Goal: Transaction & Acquisition: Book appointment/travel/reservation

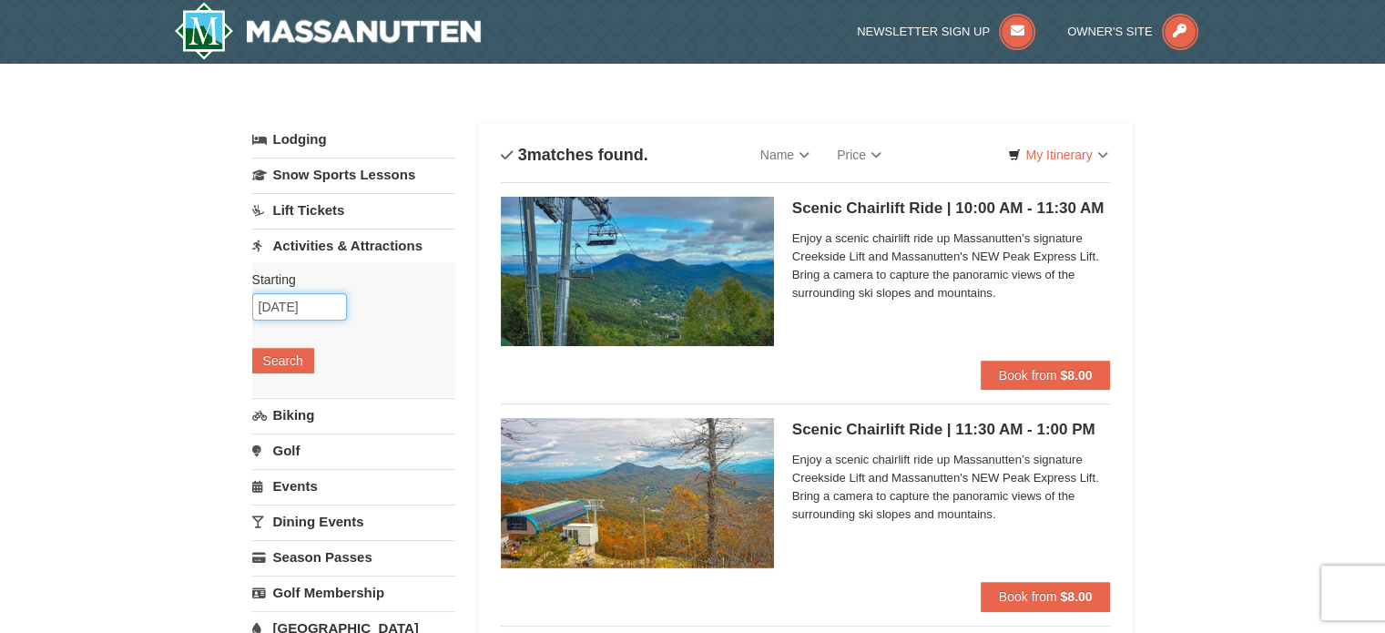
click at [293, 305] on input "10/19/2025" at bounding box center [299, 306] width 95 height 27
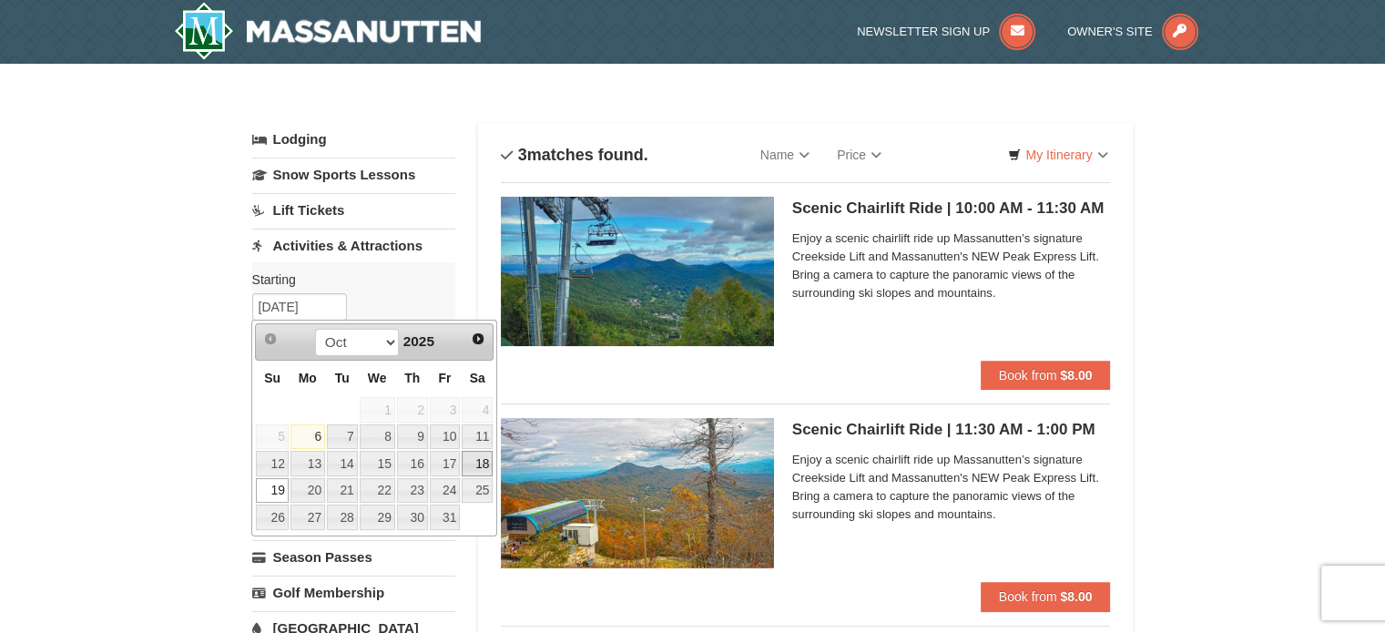
click at [469, 457] on link "18" at bounding box center [477, 463] width 31 height 25
type input "[DATE]"
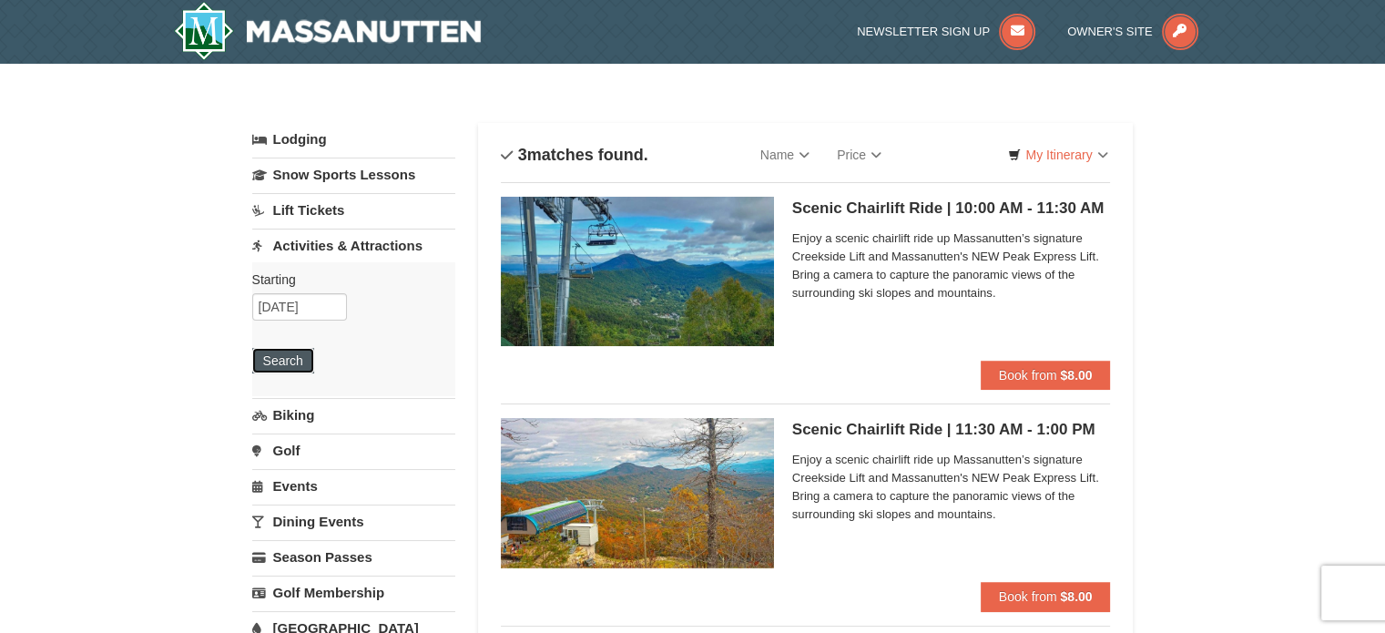
click at [299, 361] on button "Search" at bounding box center [283, 360] width 62 height 25
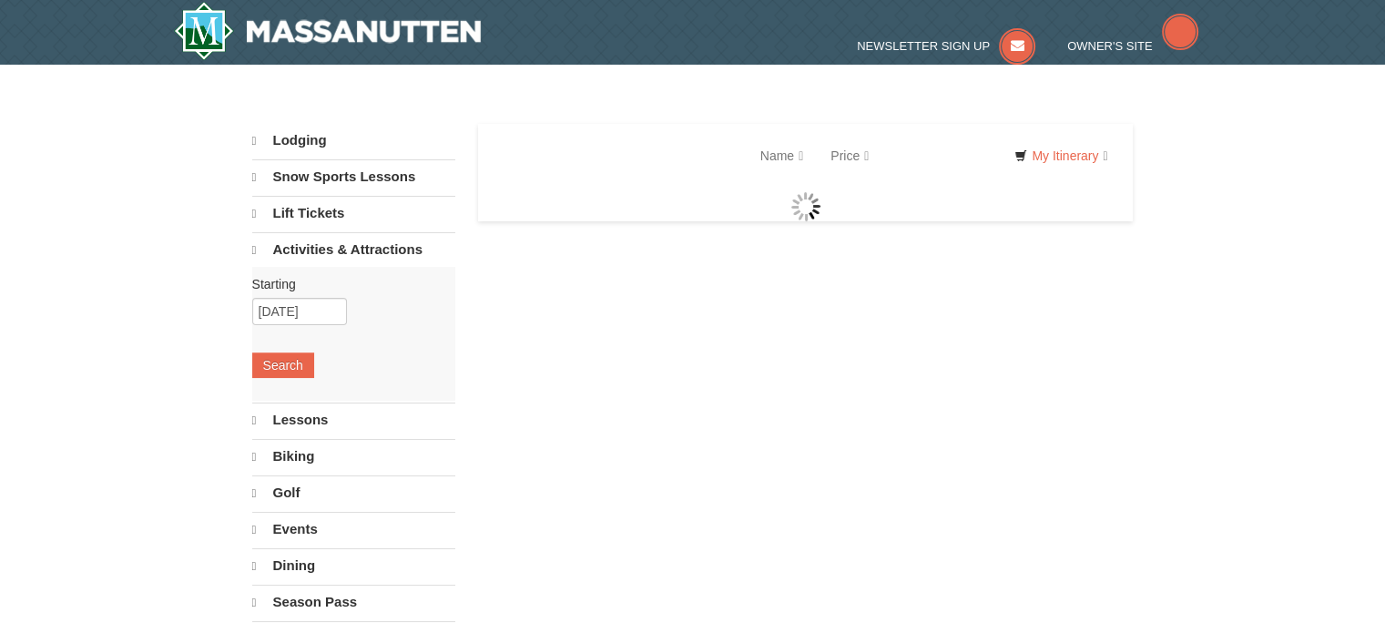
select select "10"
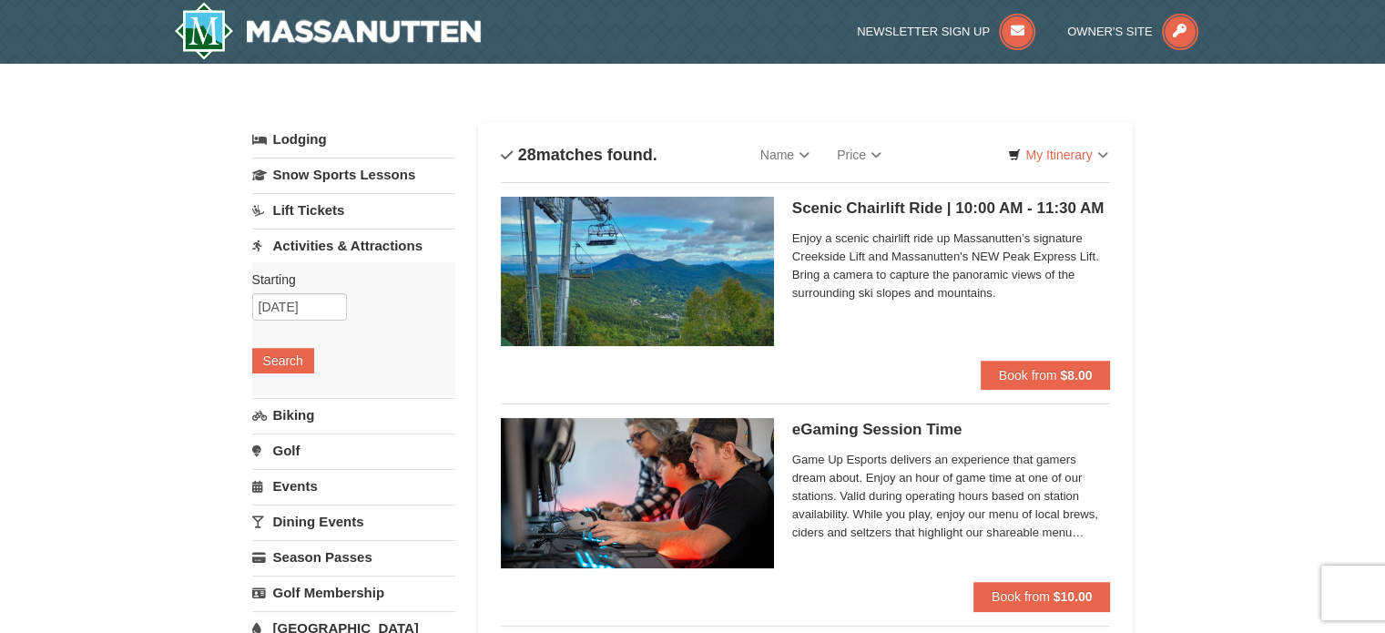
click at [692, 260] on img at bounding box center [637, 271] width 273 height 149
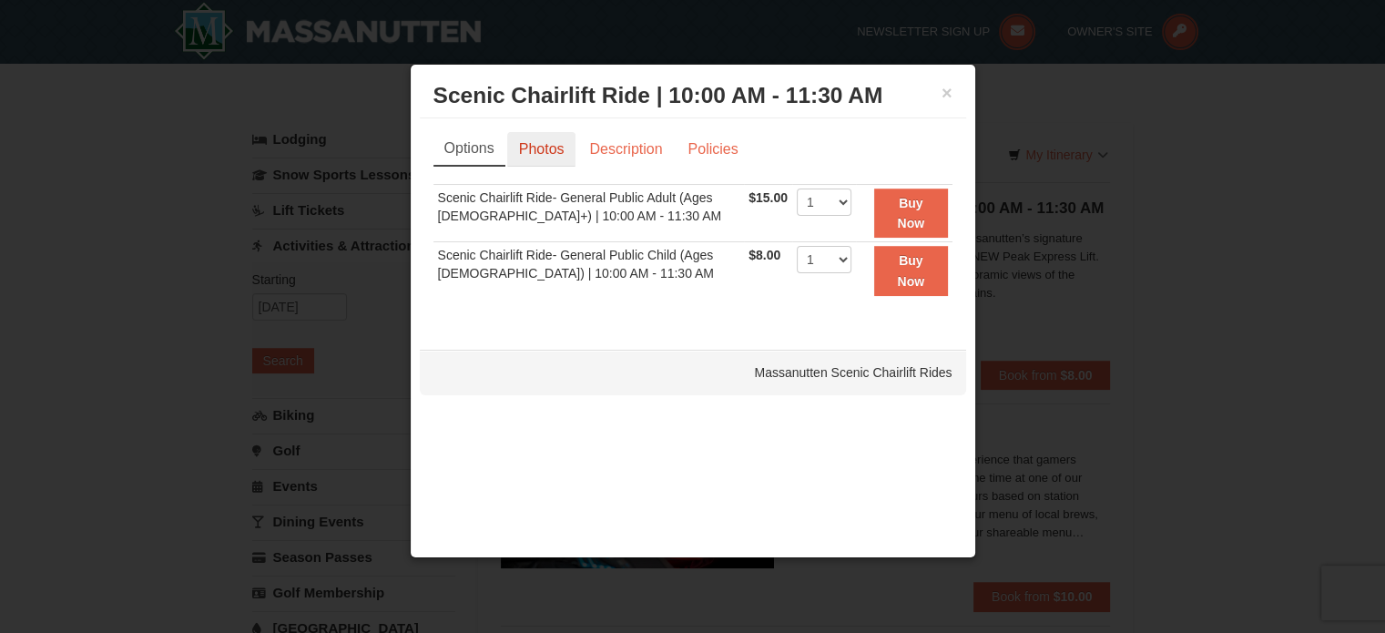
click at [540, 141] on link "Photos" at bounding box center [541, 149] width 69 height 35
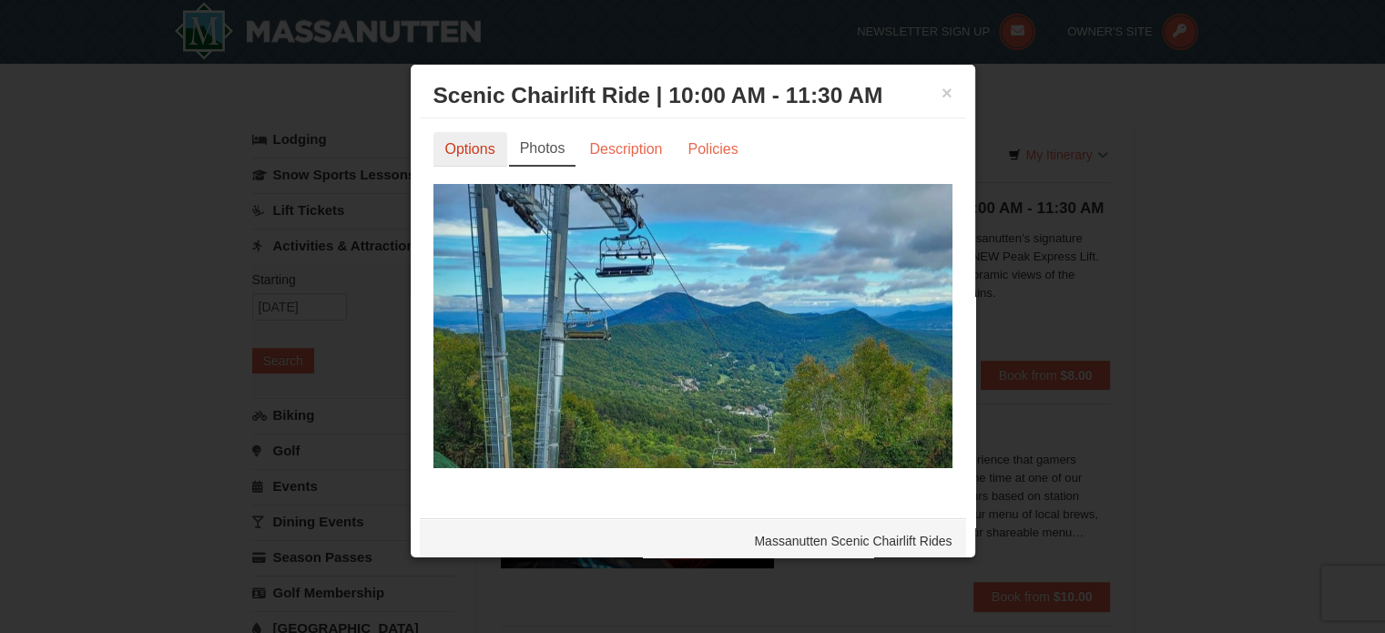
click at [444, 144] on link "Options" at bounding box center [470, 149] width 74 height 35
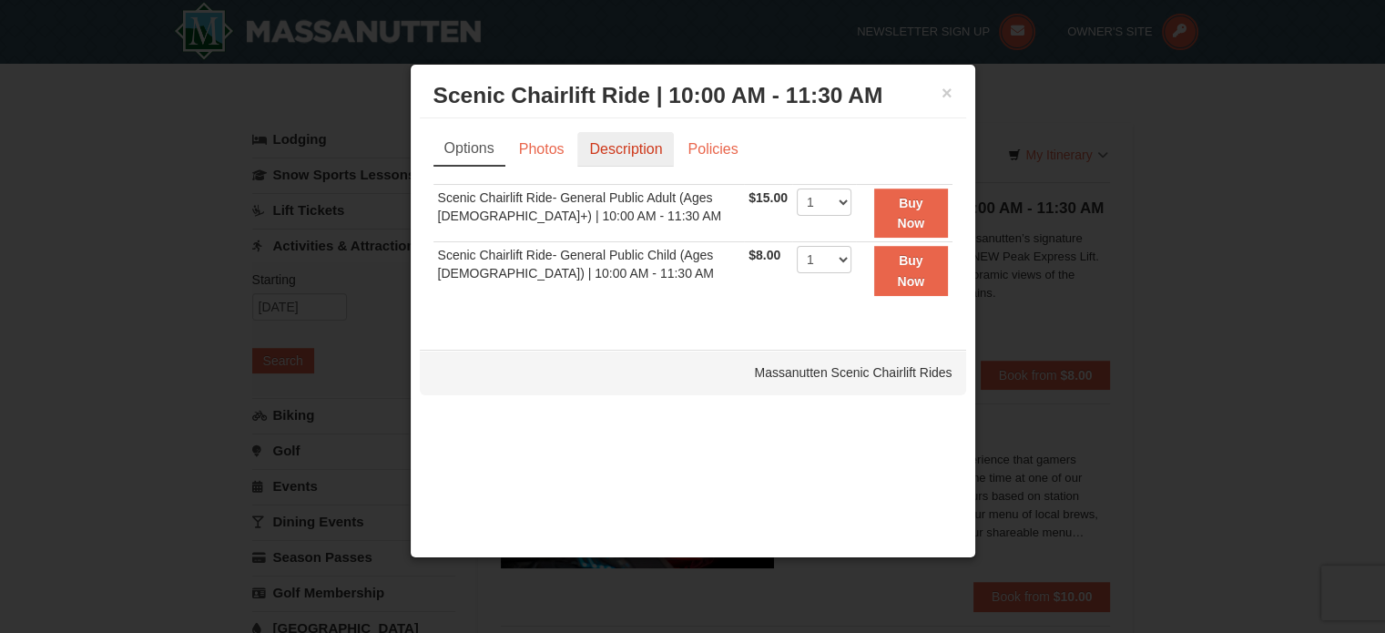
click at [605, 145] on link "Description" at bounding box center [625, 149] width 97 height 35
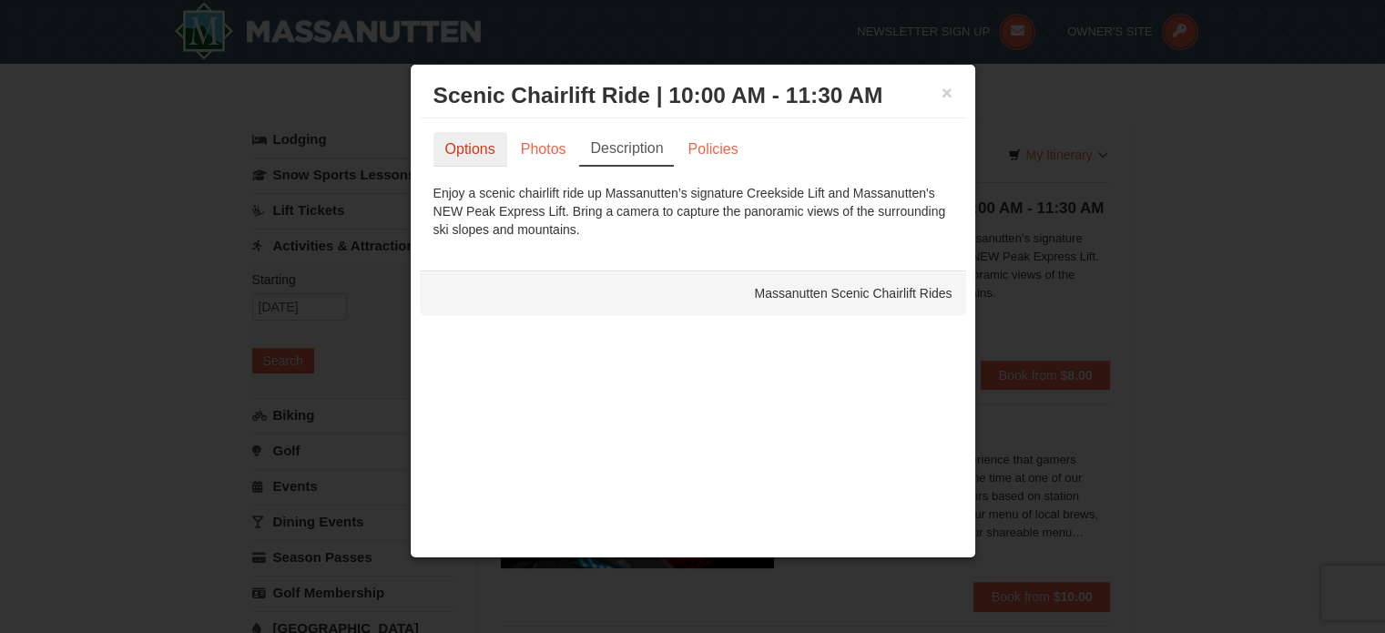
click at [459, 143] on link "Options" at bounding box center [470, 149] width 74 height 35
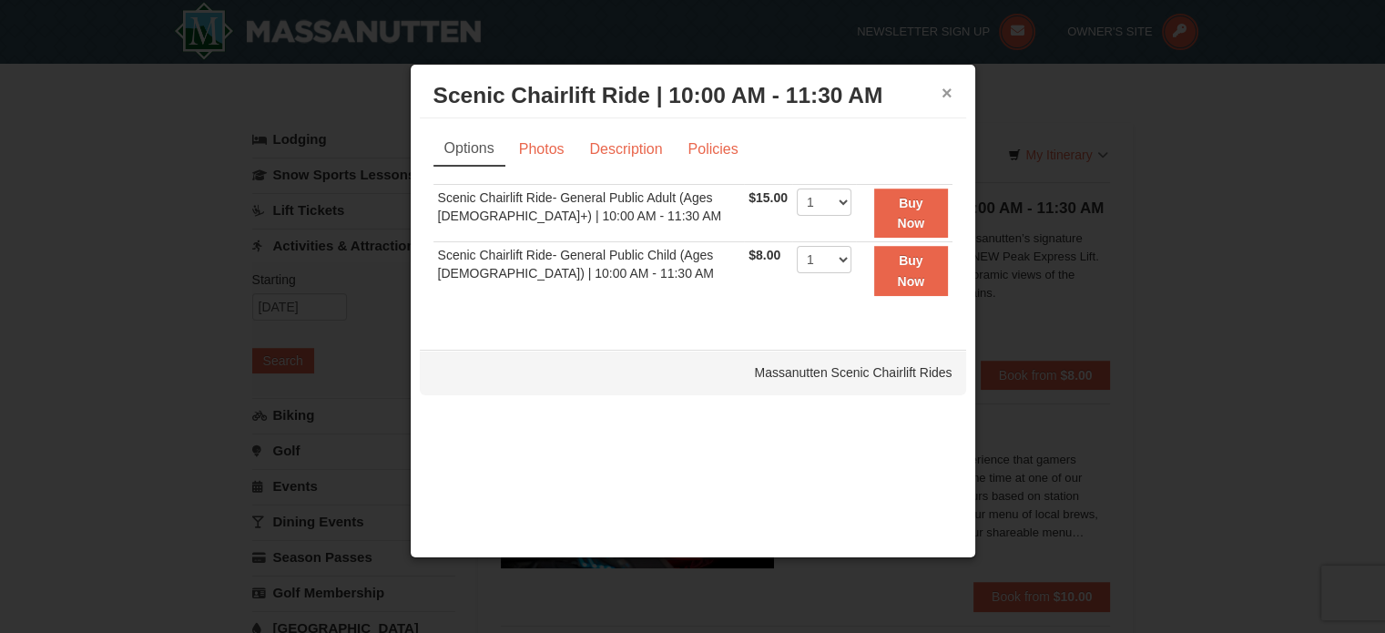
click at [950, 94] on button "×" at bounding box center [946, 93] width 11 height 18
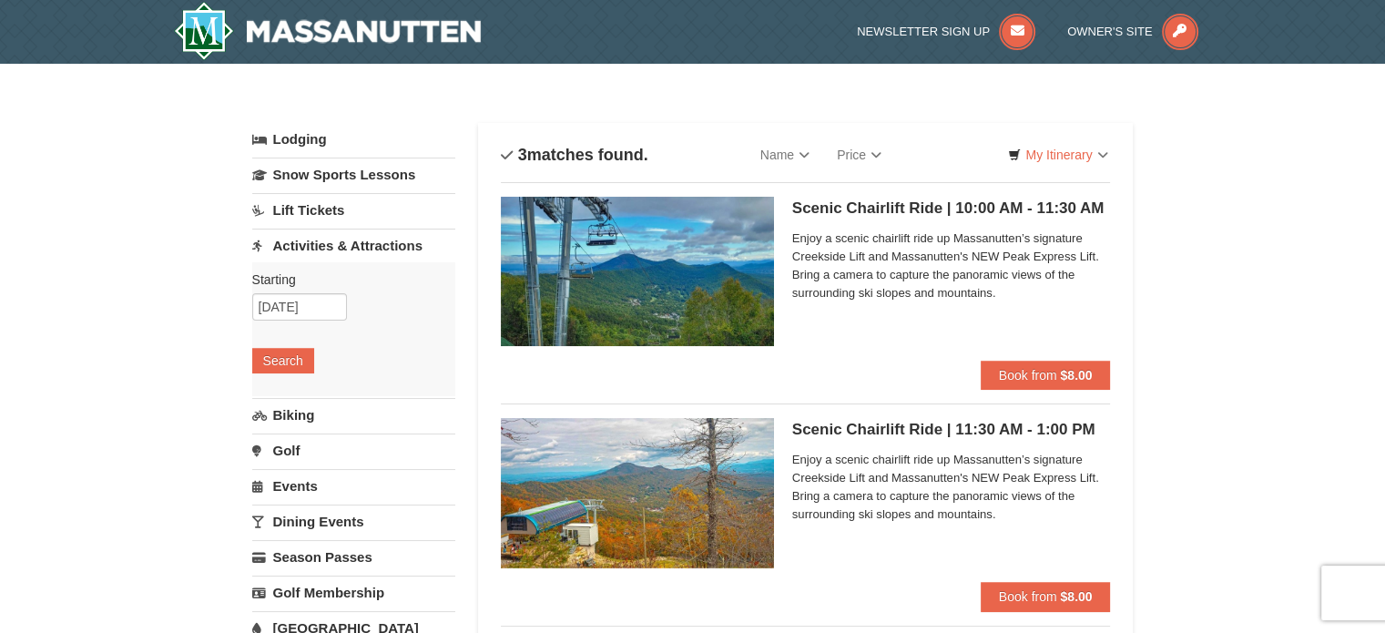
click at [327, 245] on link "Activities & Attractions" at bounding box center [353, 246] width 203 height 34
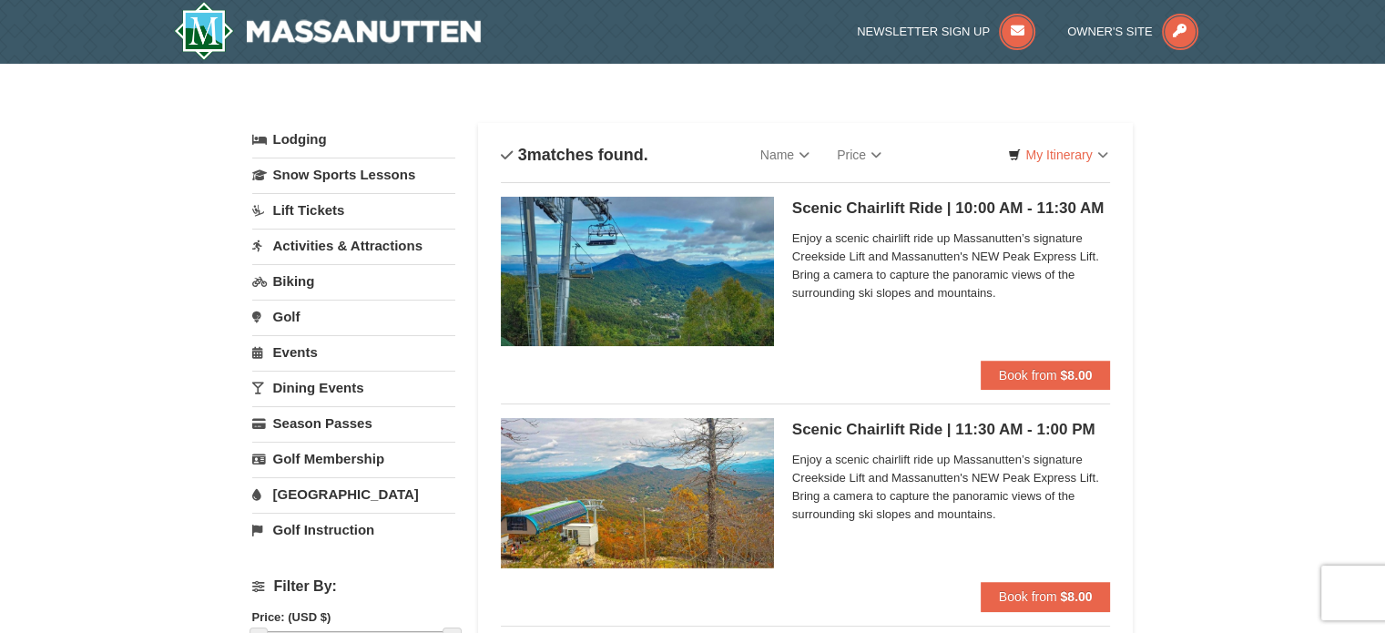
click at [327, 245] on link "Activities & Attractions" at bounding box center [353, 246] width 203 height 34
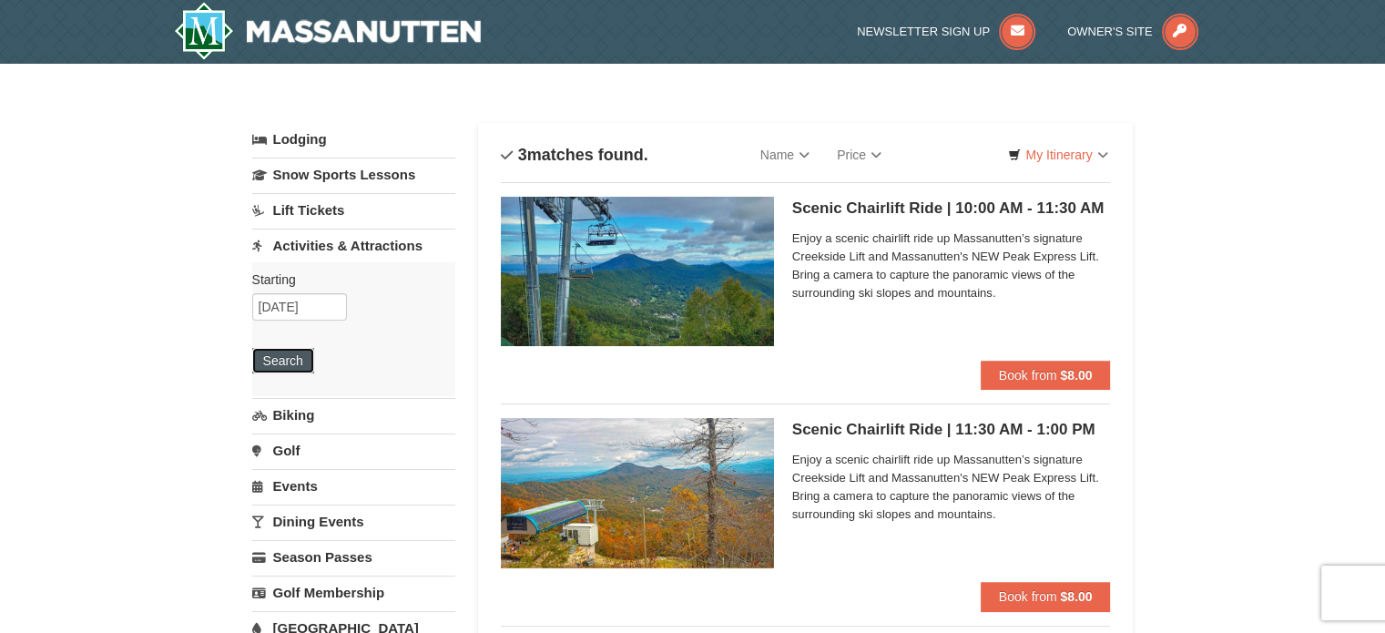
click at [285, 361] on button "Search" at bounding box center [283, 360] width 62 height 25
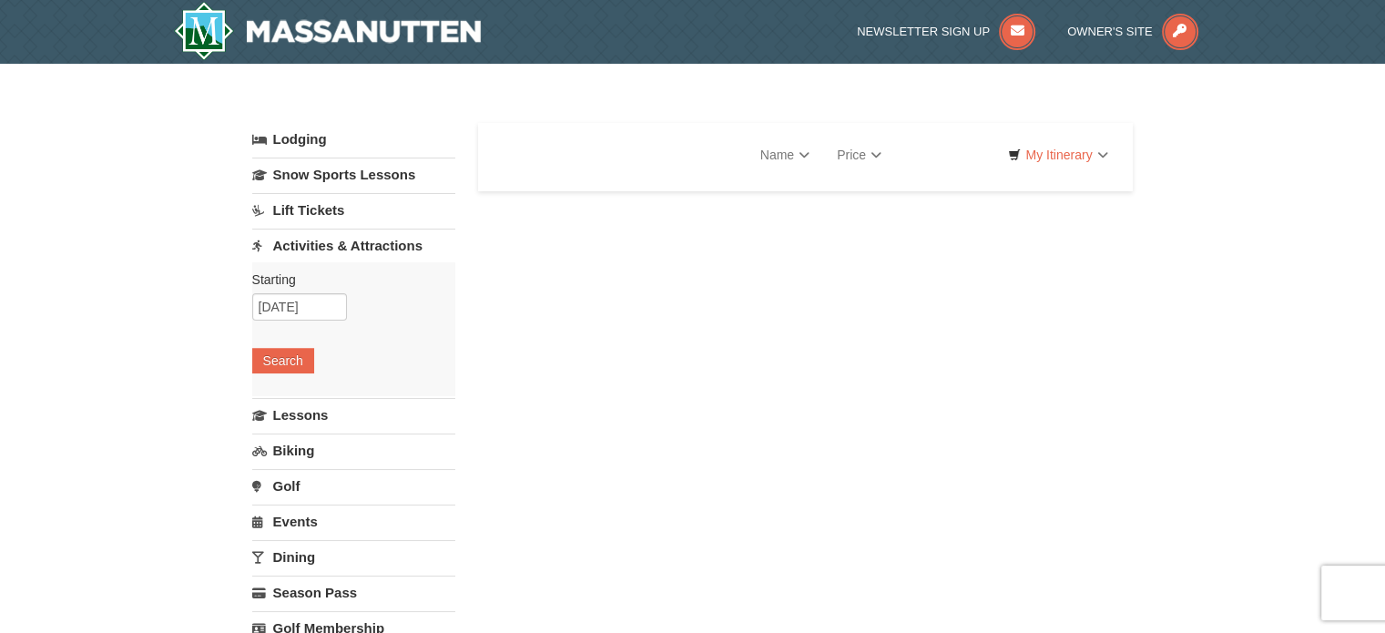
select select "10"
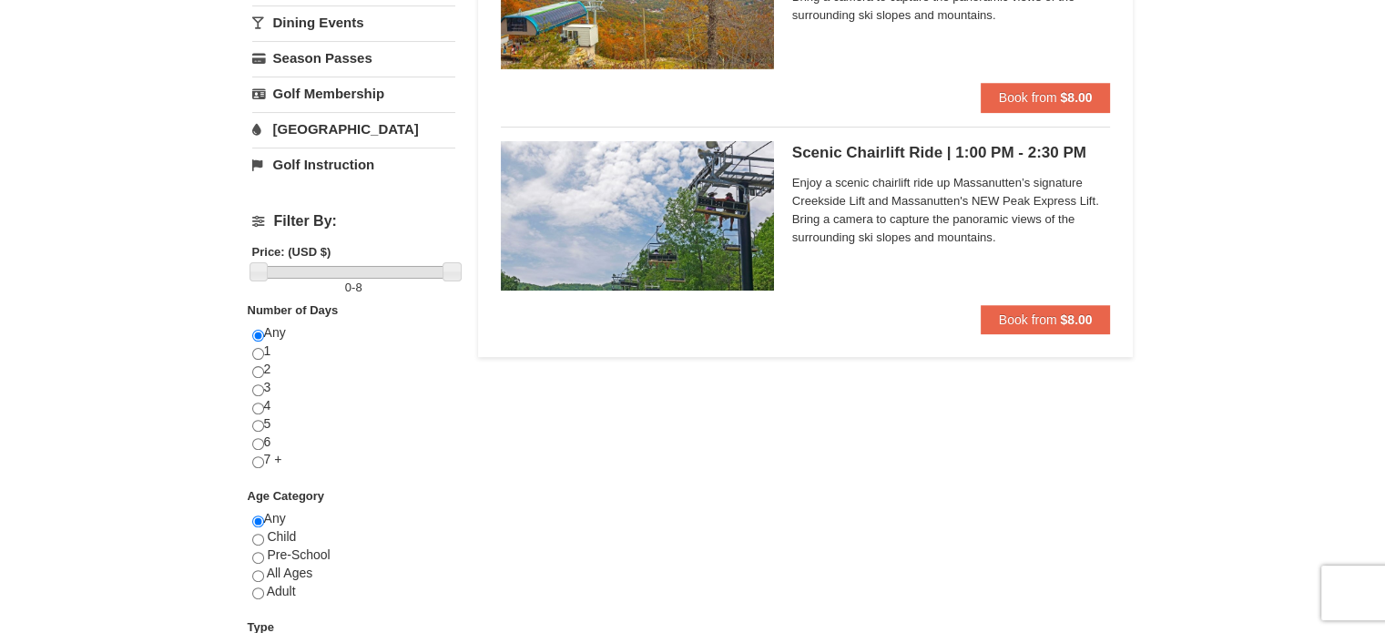
scroll to position [455, 0]
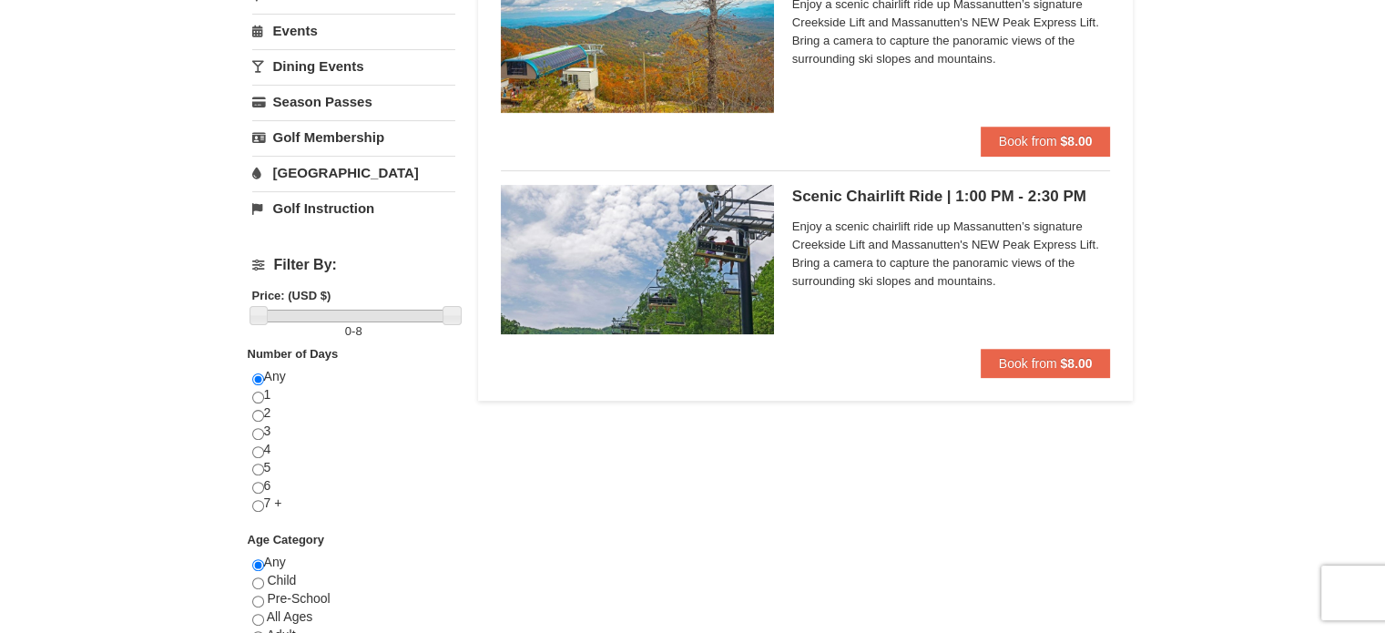
click at [696, 296] on img at bounding box center [637, 259] width 273 height 149
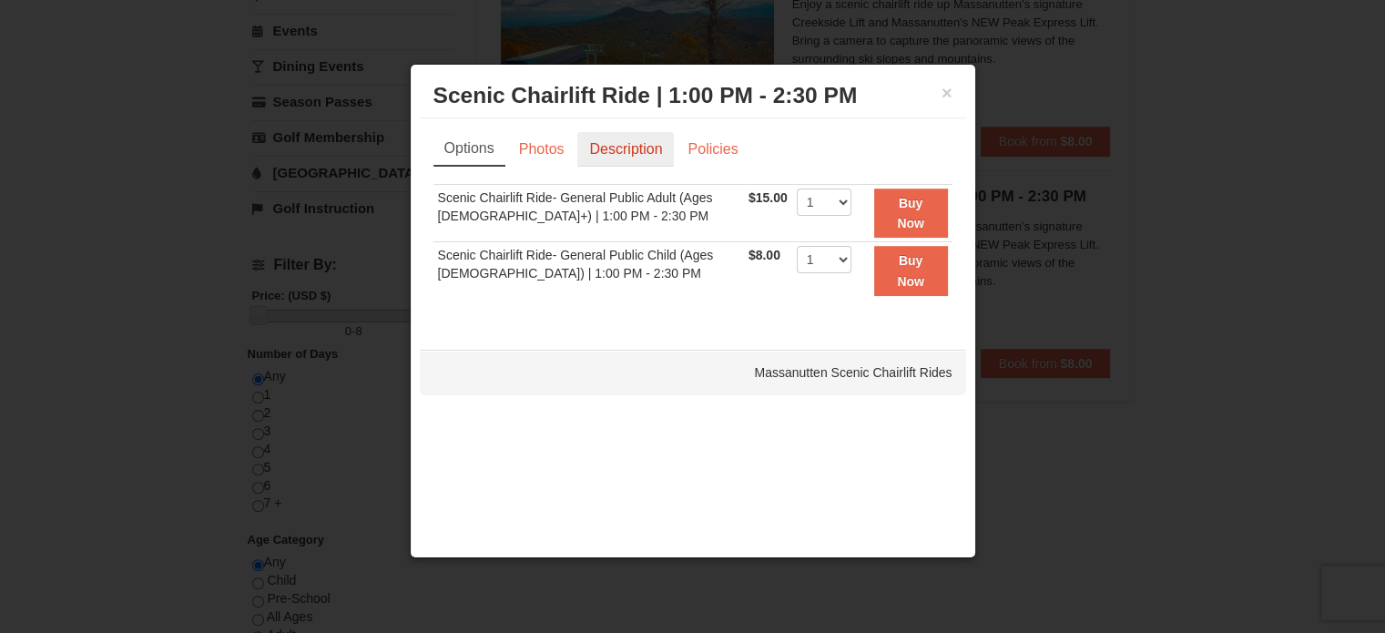
click at [616, 144] on link "Description" at bounding box center [625, 149] width 97 height 35
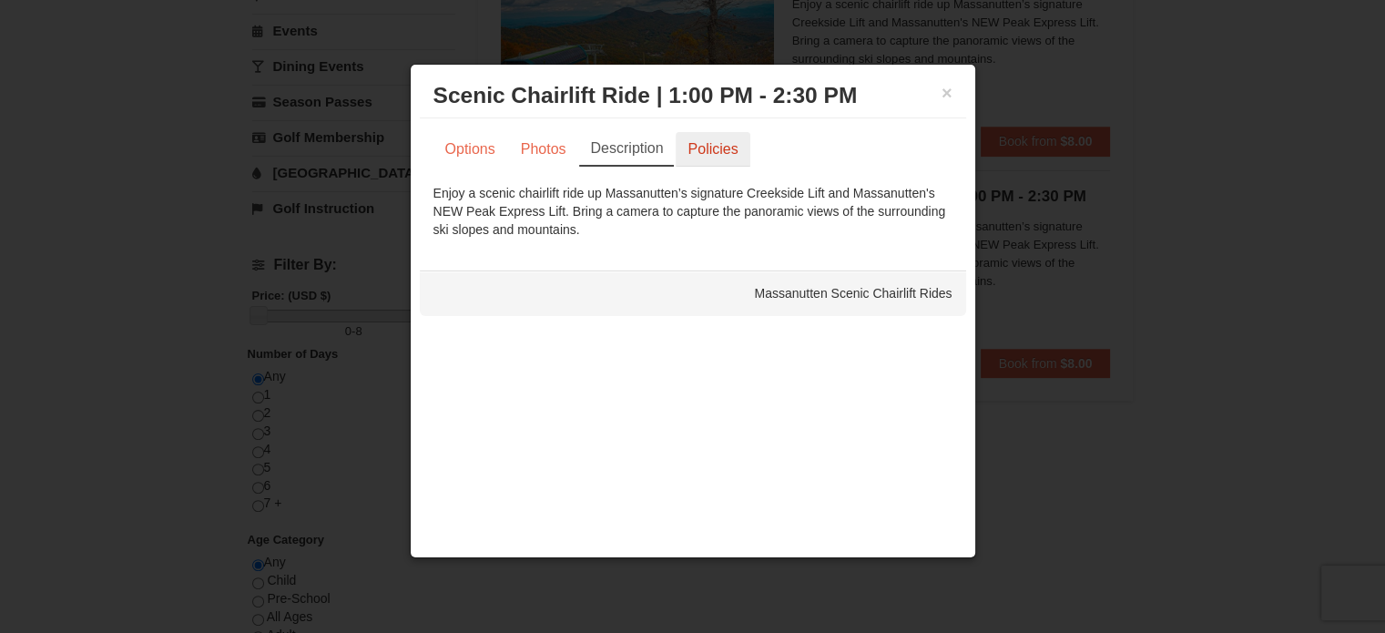
click at [699, 145] on link "Policies" at bounding box center [713, 149] width 74 height 35
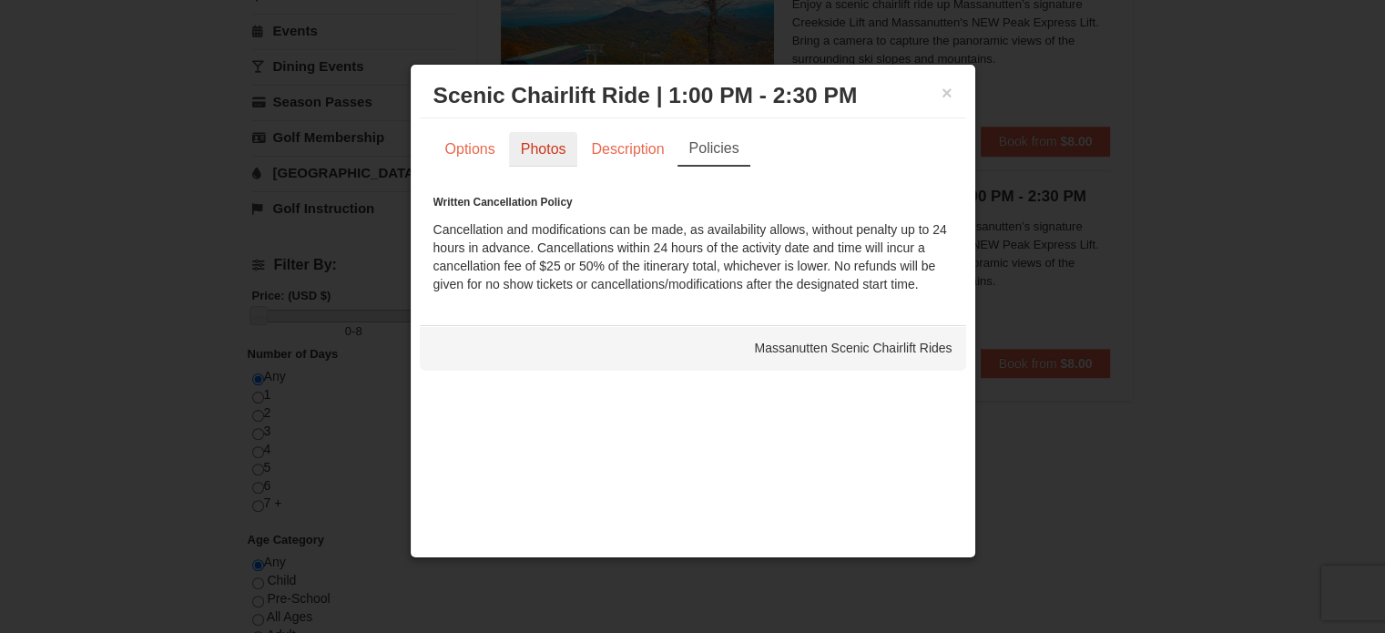
click at [557, 148] on link "Photos" at bounding box center [543, 149] width 69 height 35
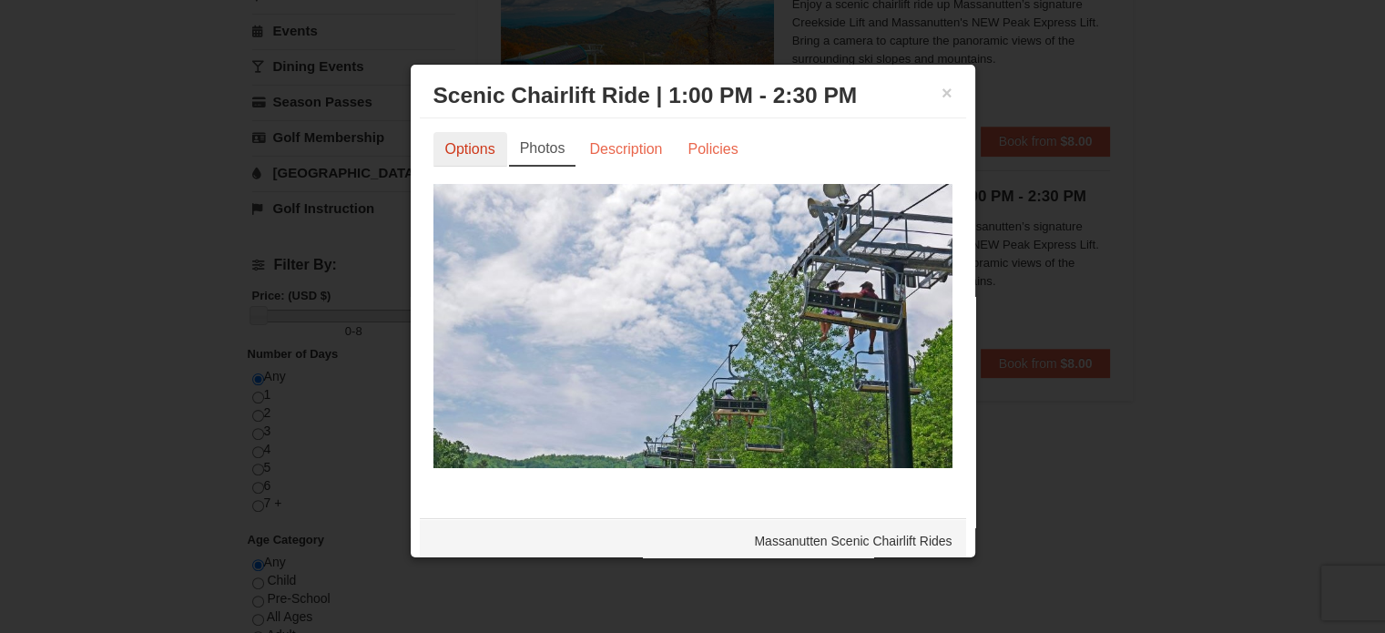
click at [472, 144] on link "Options" at bounding box center [470, 149] width 74 height 35
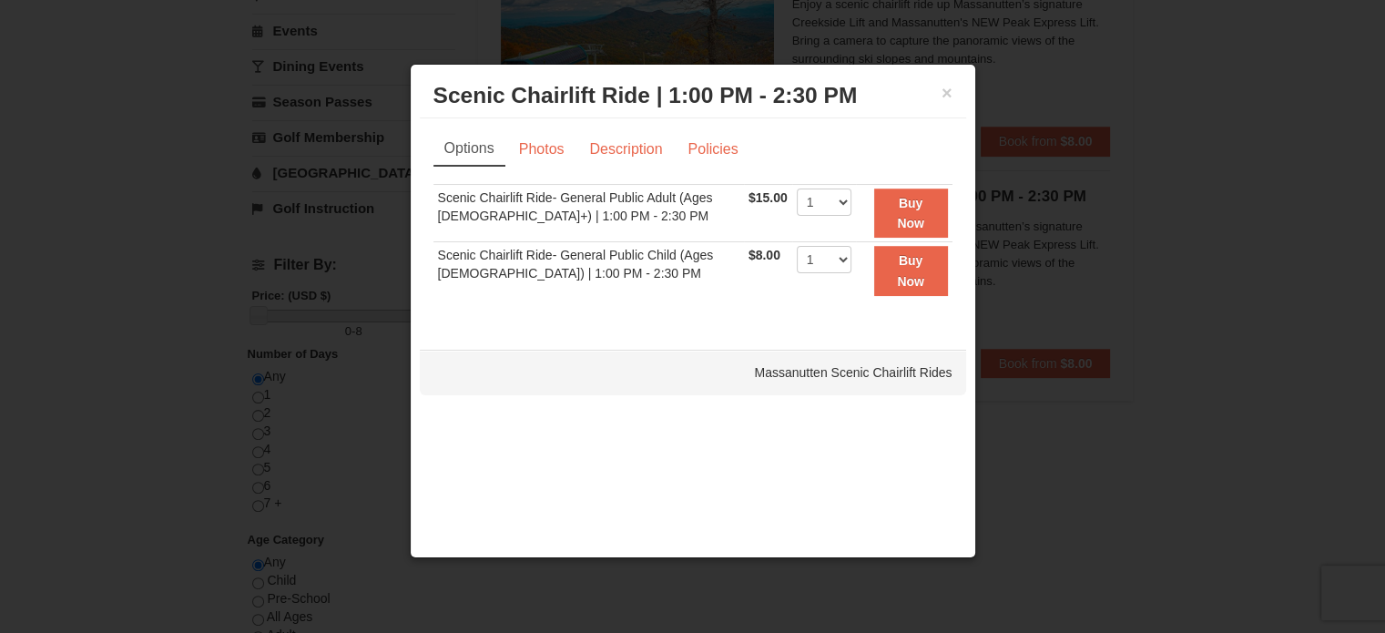
click at [935, 87] on h3 "Scenic Chairlift Ride | 1:00 PM - 2:30 PM Massanutten Scenic Chairlift Rides" at bounding box center [692, 95] width 519 height 27
click at [947, 100] on button "×" at bounding box center [946, 93] width 11 height 18
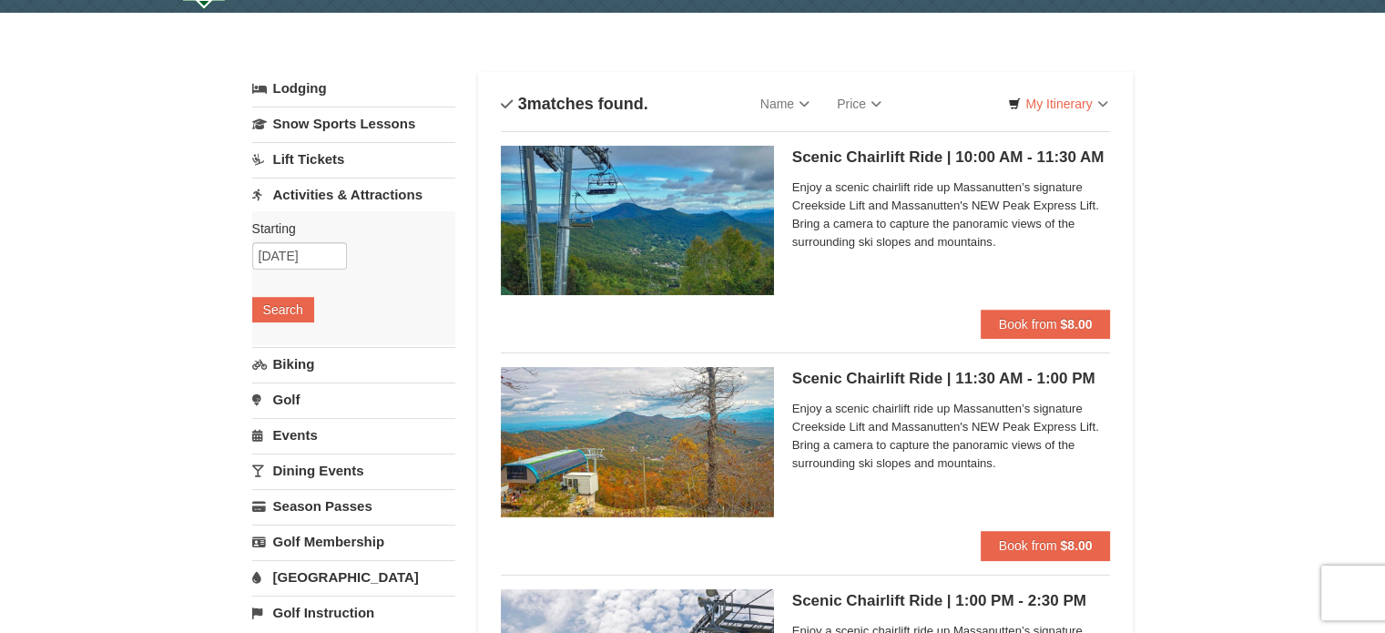
scroll to position [91, 0]
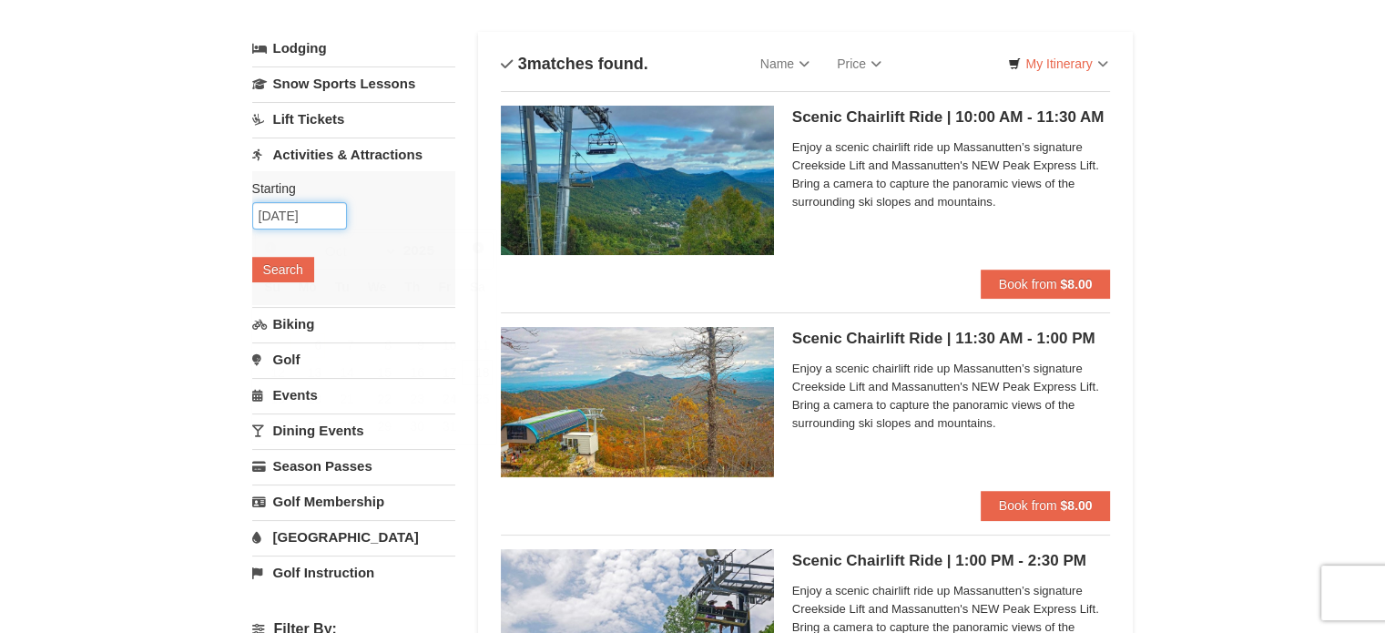
click at [290, 223] on input "10/18/2025" at bounding box center [299, 215] width 95 height 27
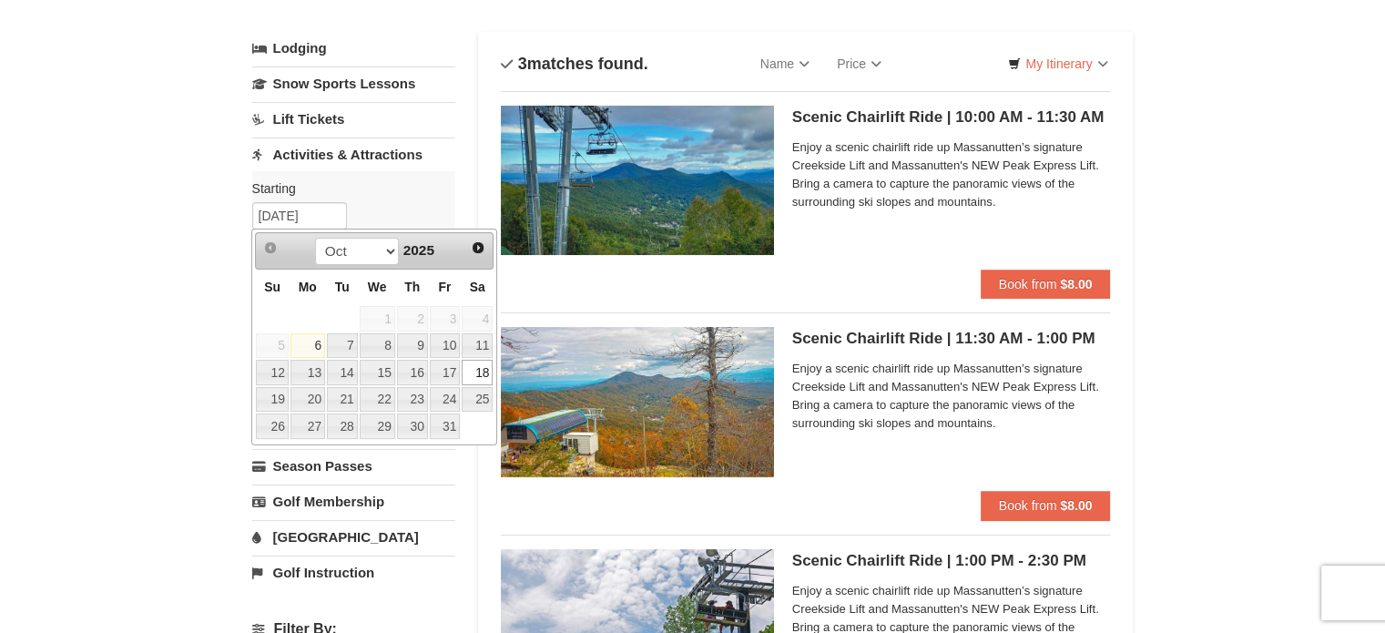
drag, startPoint x: 184, startPoint y: 267, endPoint x: 220, endPoint y: 237, distance: 47.2
click at [189, 261] on div "× Categories List Filter My Itinerary Questions? 1-540-289-9441 Lodging Arrival…" at bounding box center [692, 638] width 1385 height 1330
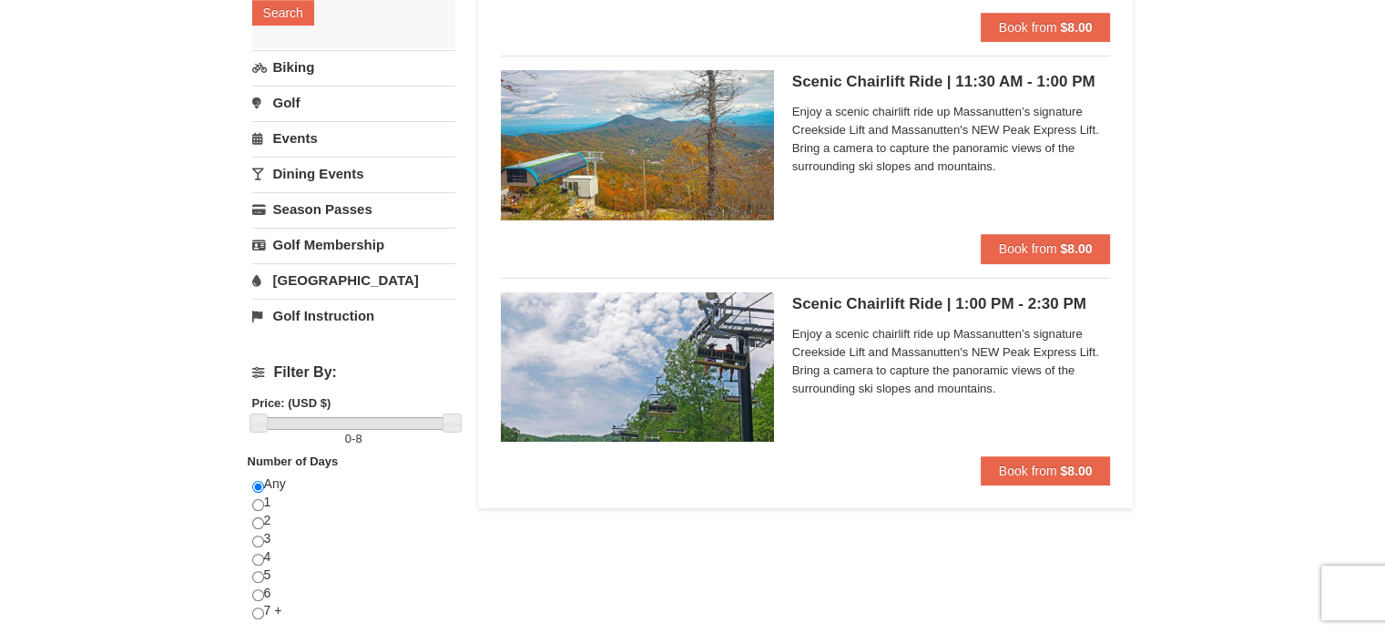
scroll to position [455, 0]
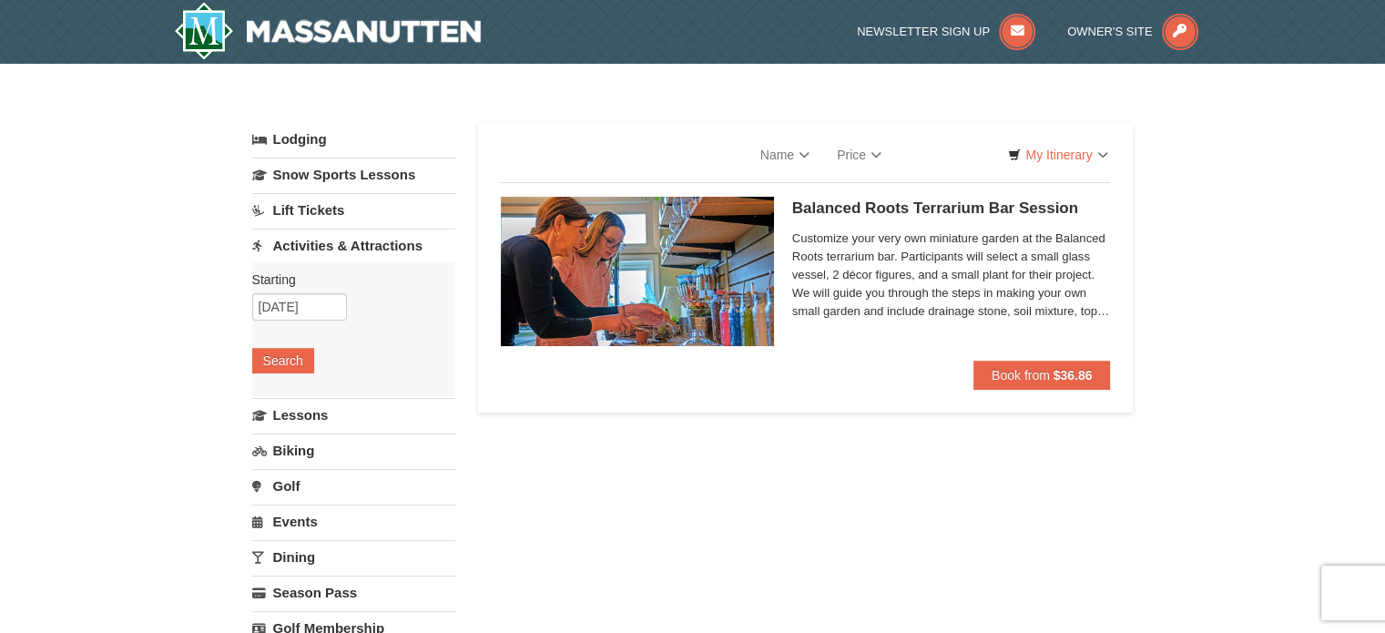
select select "10"
click at [686, 259] on img at bounding box center [637, 271] width 273 height 149
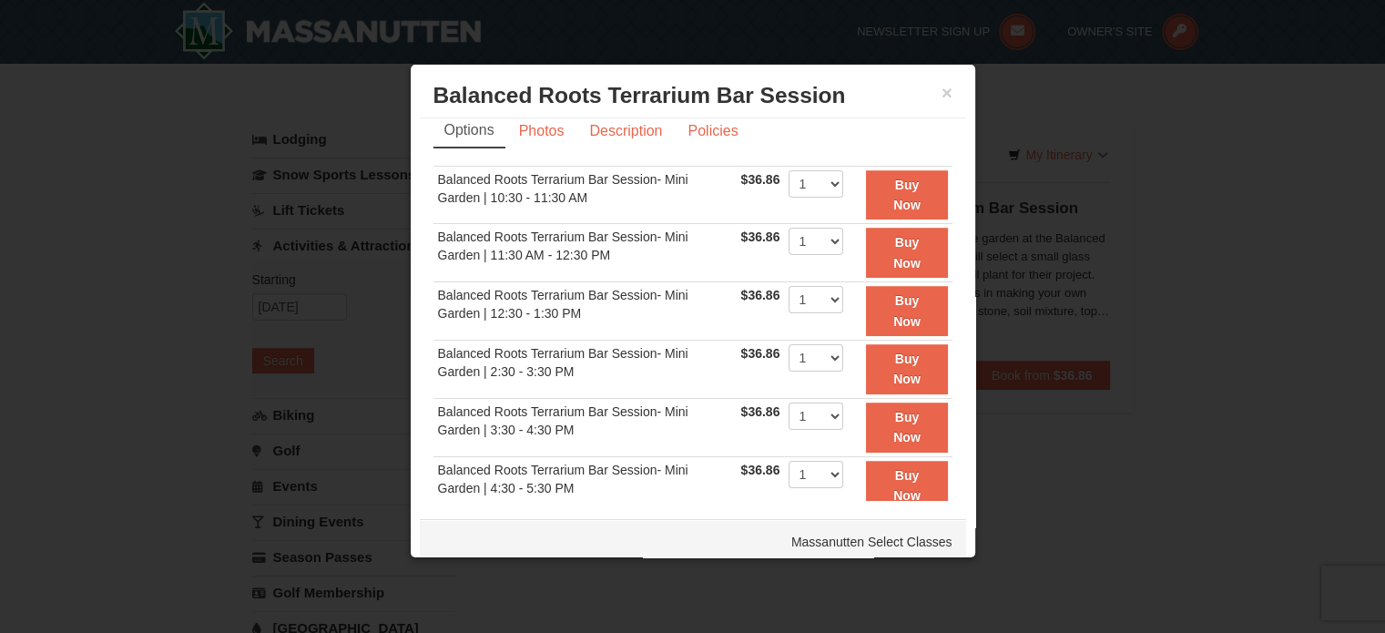
scroll to position [18, 0]
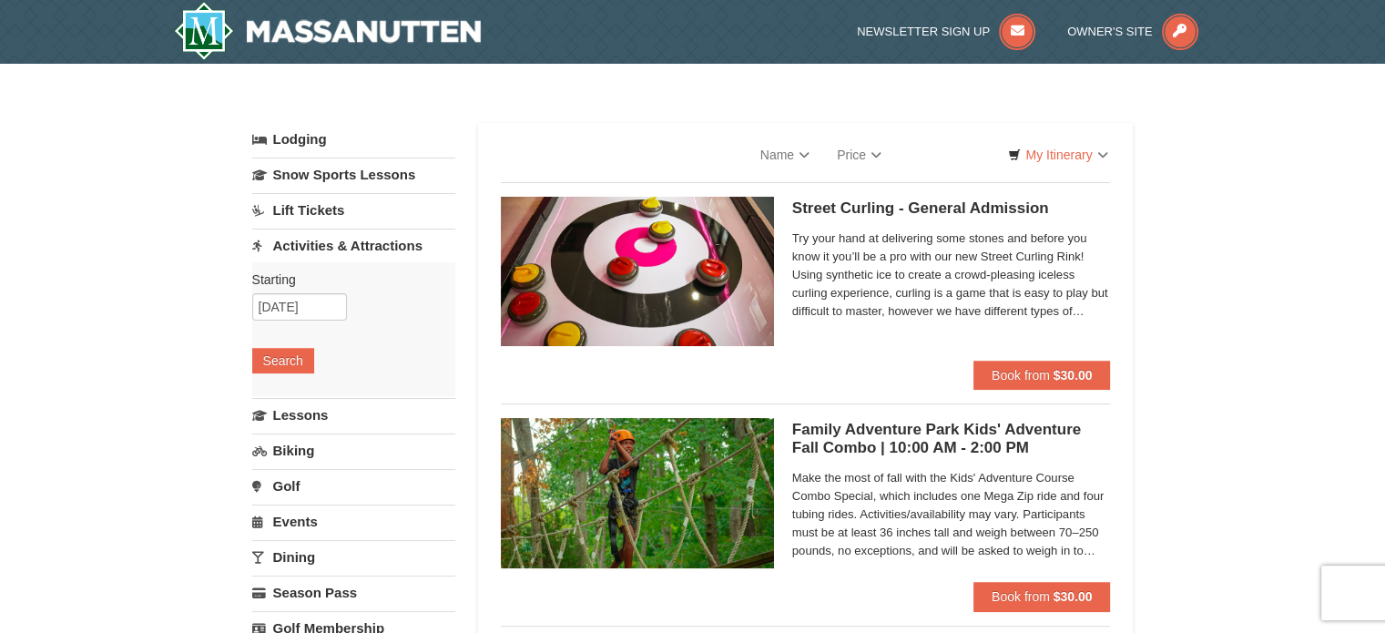
select select "10"
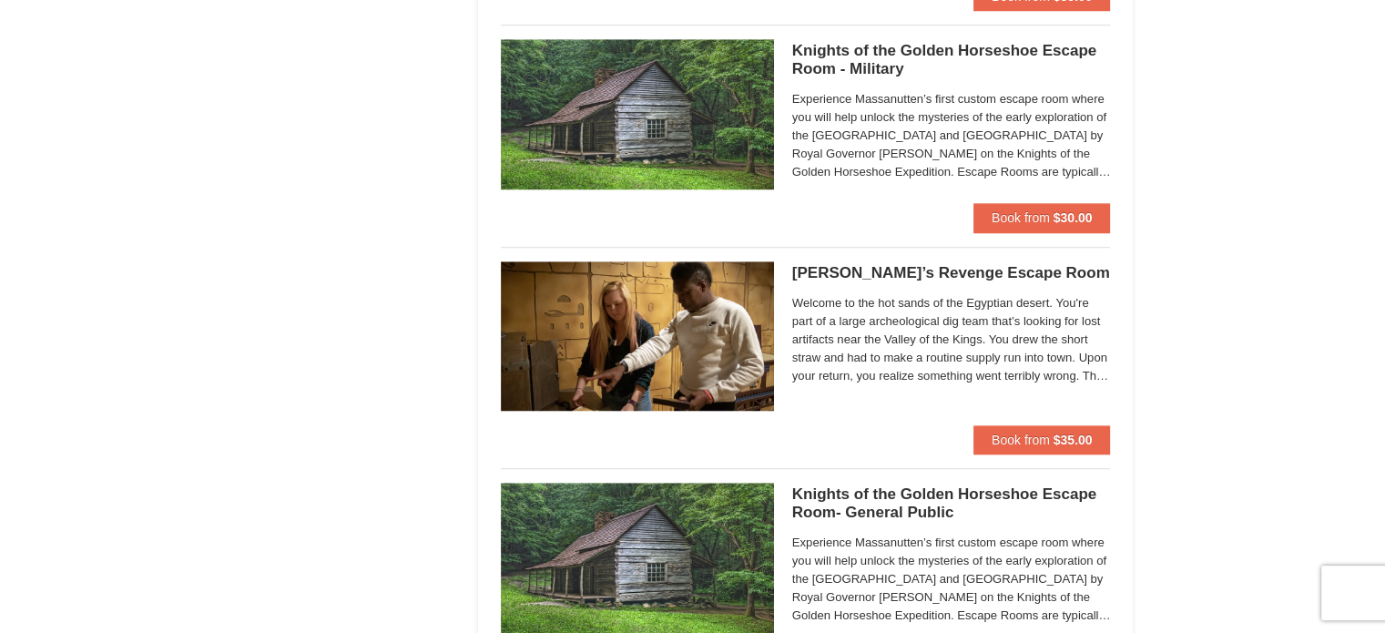
scroll to position [1457, 0]
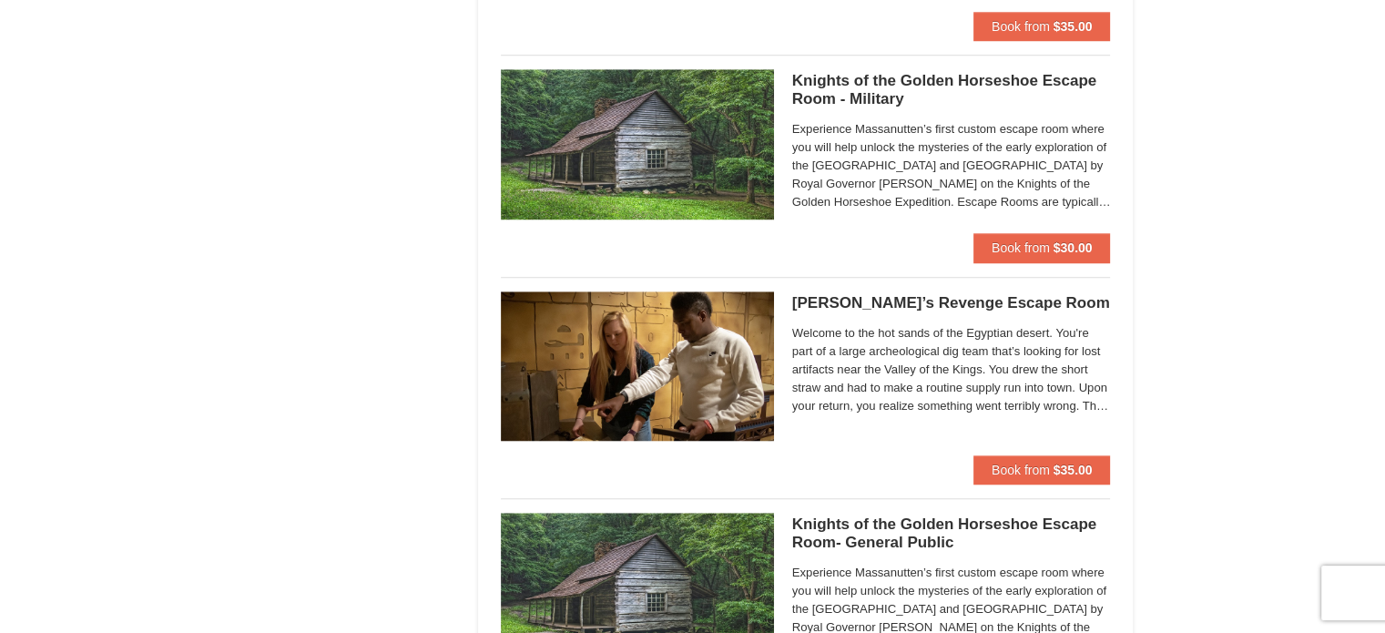
click at [674, 355] on img at bounding box center [637, 365] width 273 height 149
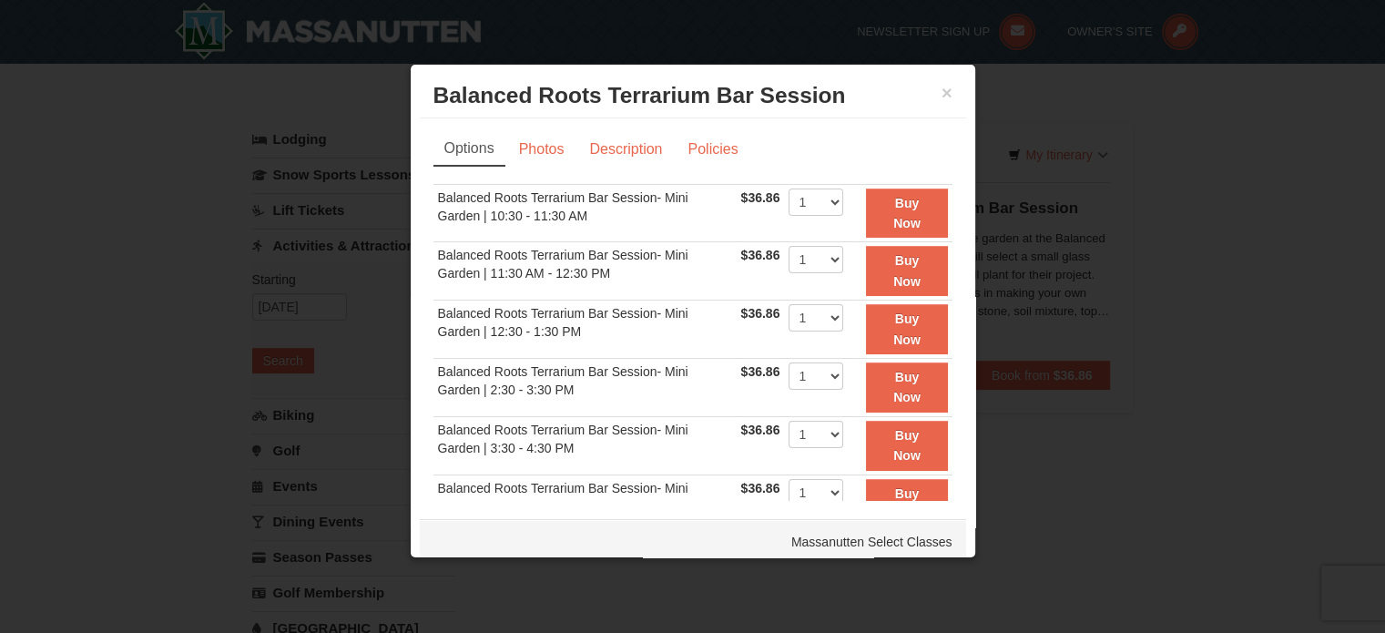
scroll to position [18, 0]
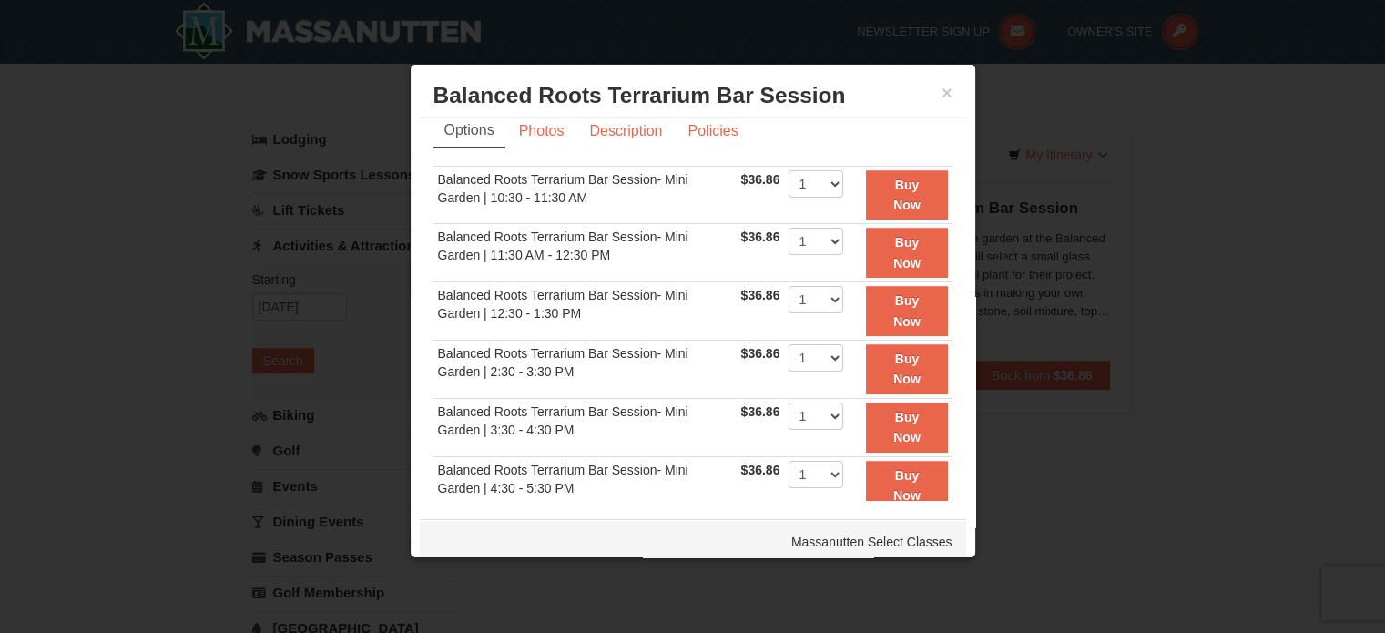
click at [938, 92] on div "× Balanced Roots Terrarium Bar Session Massanutten Select Classes" at bounding box center [693, 96] width 546 height 45
click at [941, 94] on button "×" at bounding box center [946, 93] width 11 height 18
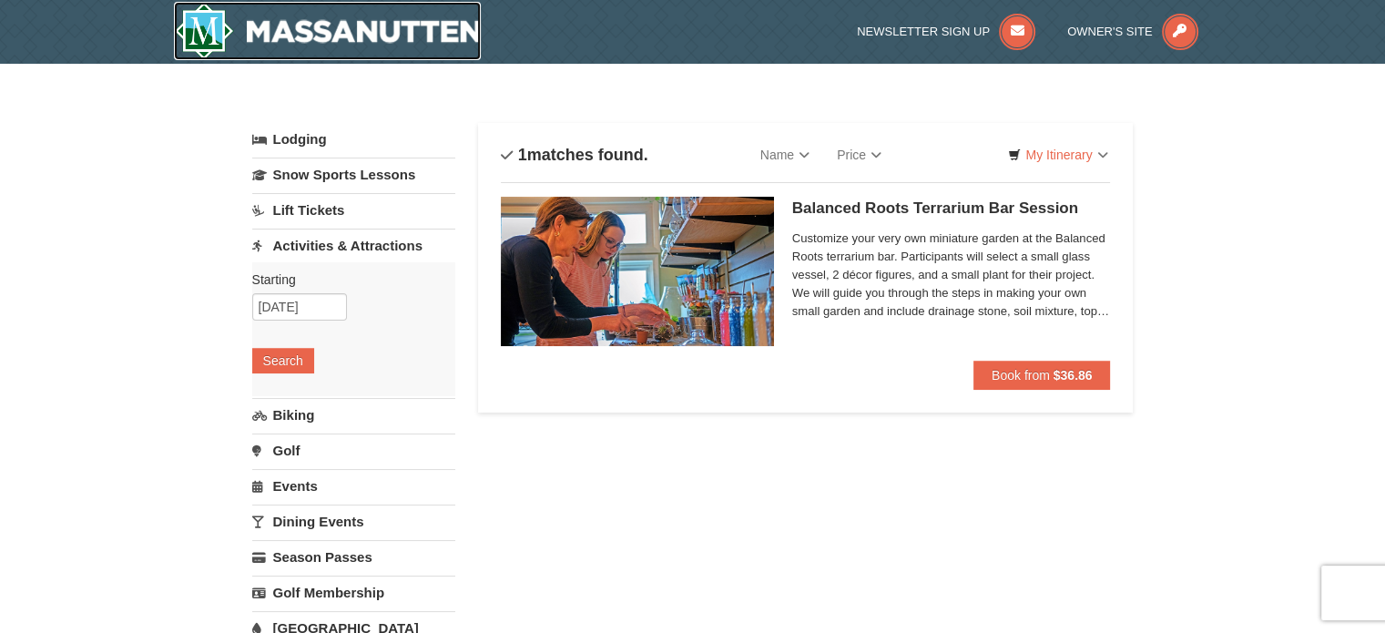
click at [222, 18] on img at bounding box center [328, 31] width 308 height 58
